Goal: Information Seeking & Learning: Learn about a topic

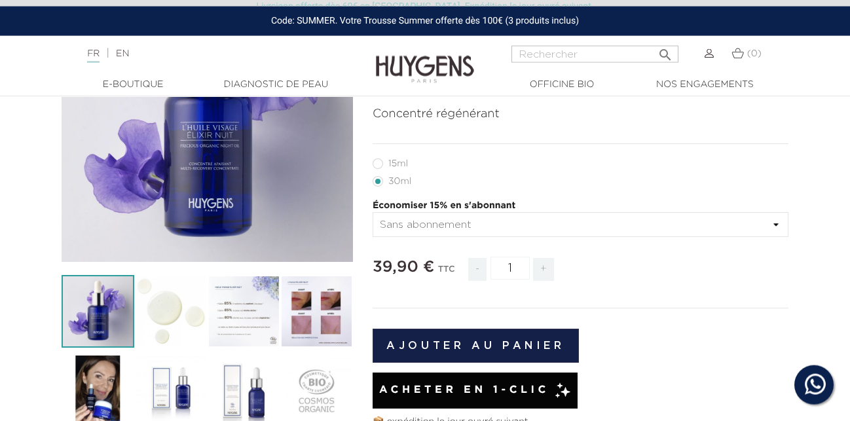
scroll to position [205, 0]
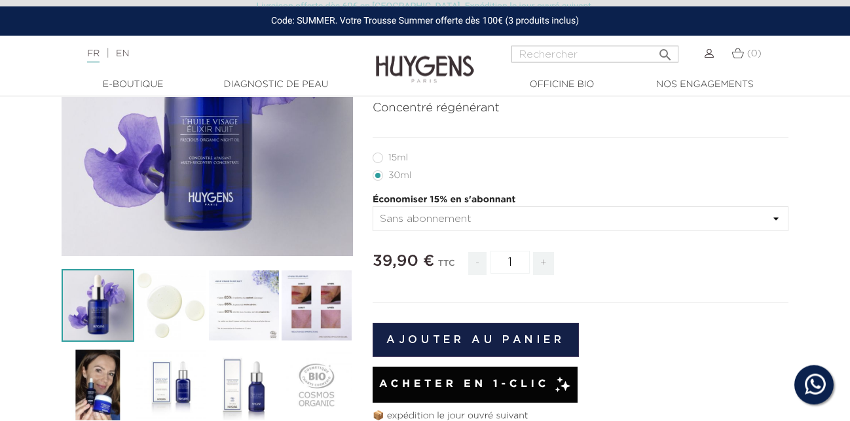
click at [375, 160] on label12"] "15ml" at bounding box center [398, 158] width 51 height 10
radio input "true"
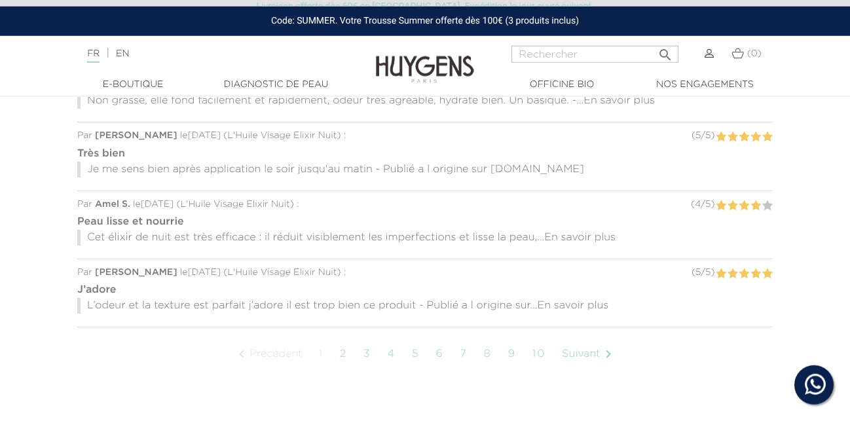
scroll to position [1331, 0]
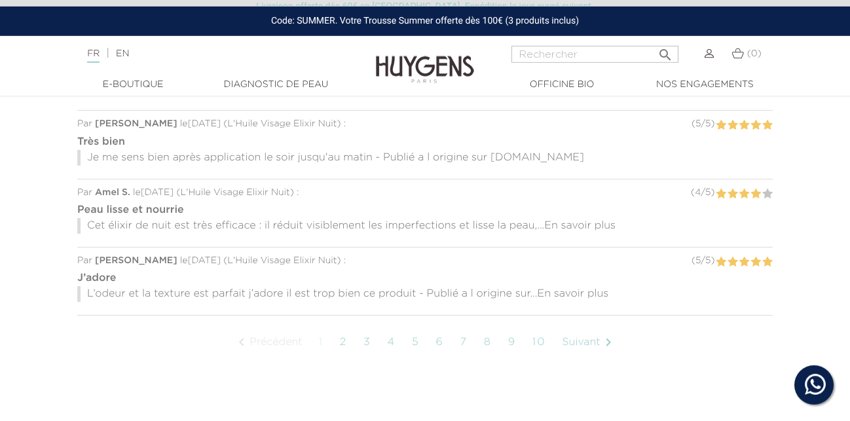
click at [366, 343] on link "3" at bounding box center [367, 342] width 21 height 33
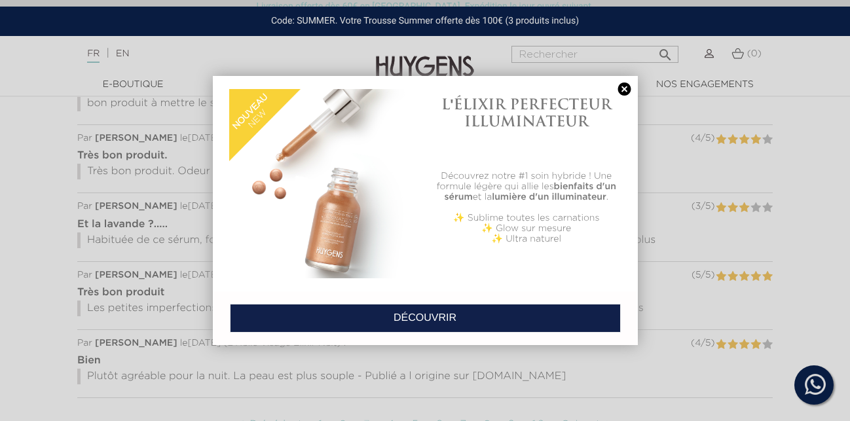
scroll to position [1248, 0]
click at [631, 89] on link at bounding box center [625, 90] width 18 height 14
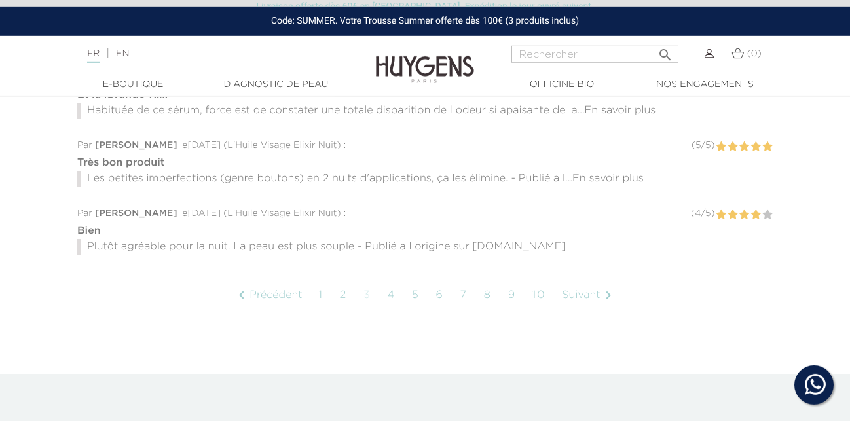
scroll to position [1390, 0]
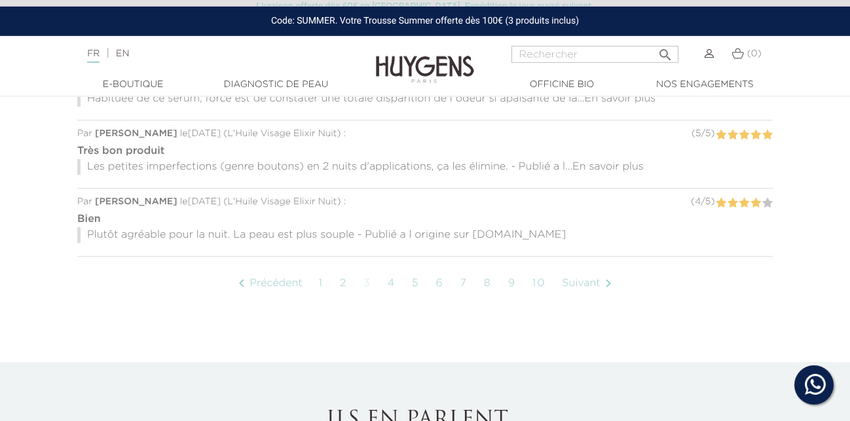
click at [490, 286] on link "8" at bounding box center [487, 283] width 21 height 33
